Goal: Navigation & Orientation: Find specific page/section

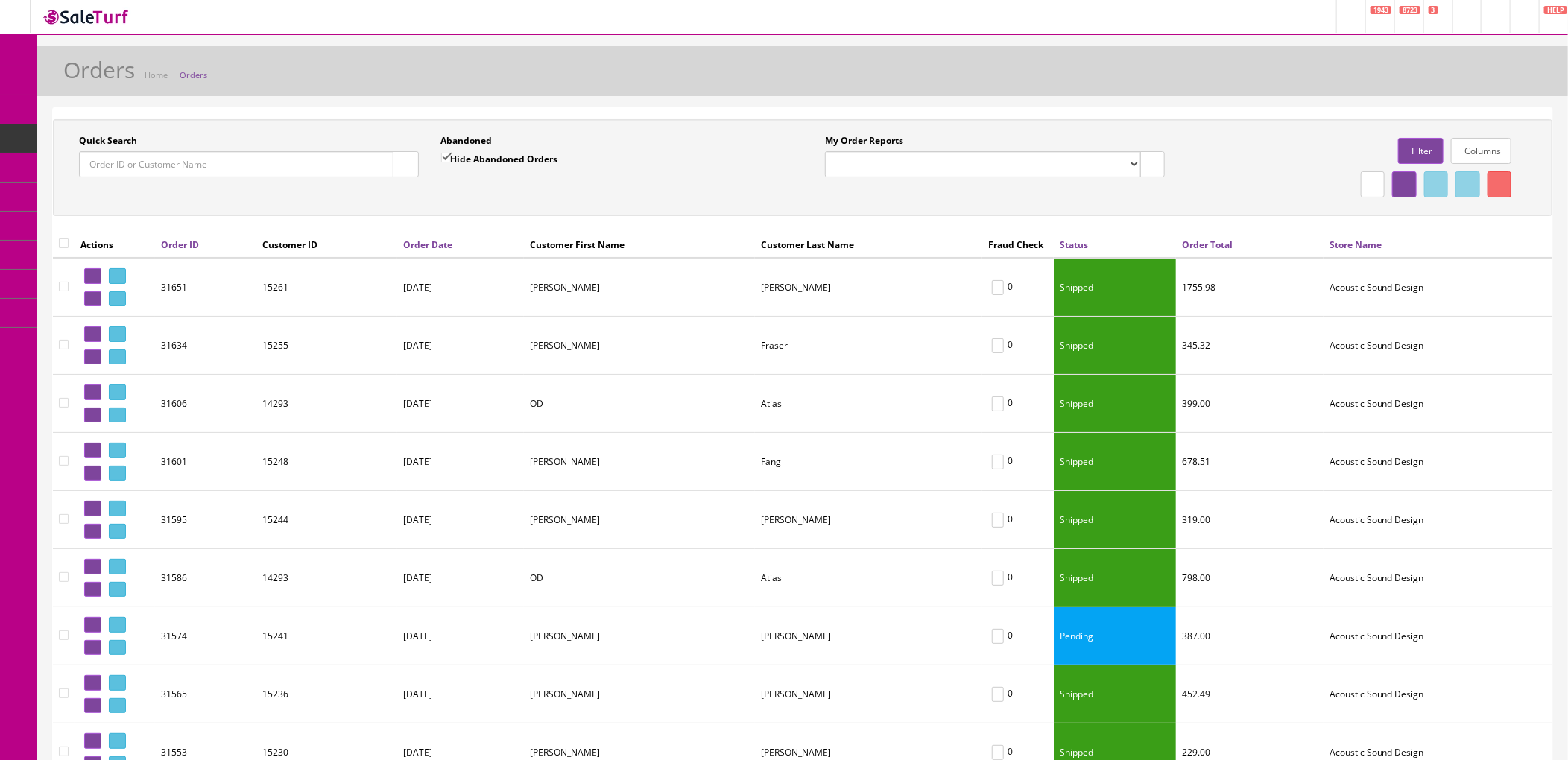
click at [198, 76] on link "Orders" at bounding box center [194, 75] width 28 height 11
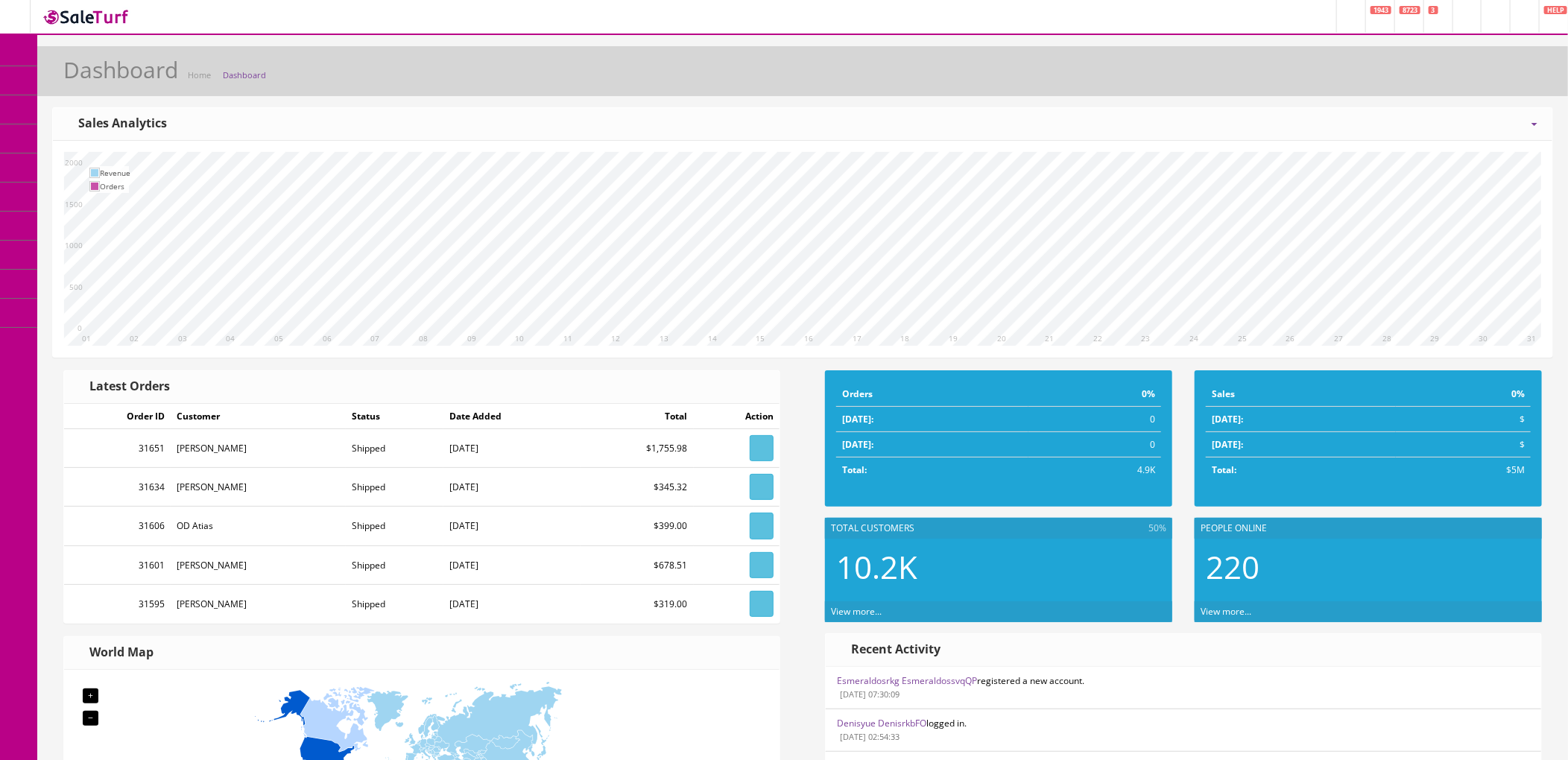
click at [107, 161] on span "Order List" at bounding box center [109, 168] width 41 height 13
